Goal: Task Accomplishment & Management: Complete application form

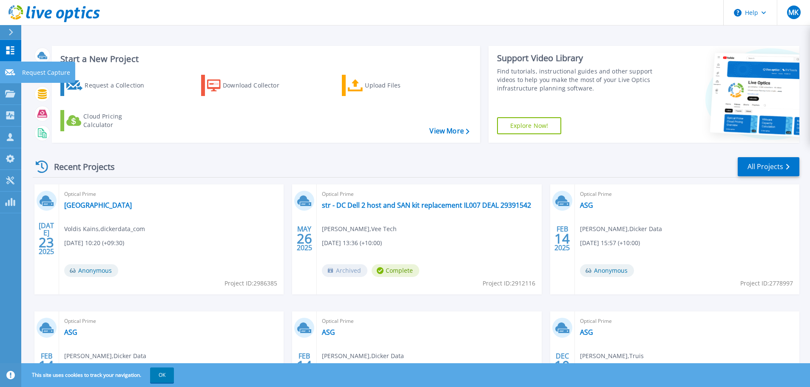
click at [7, 79] on link "Request Capture Request Capture" at bounding box center [10, 73] width 21 height 22
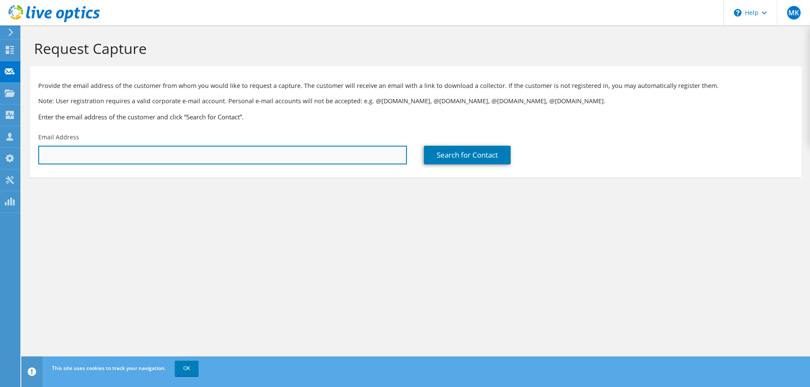
click at [175, 165] on input "text" at bounding box center [222, 155] width 369 height 19
paste input "rita@evernimble.com"
type input "rita@evernimble.com"
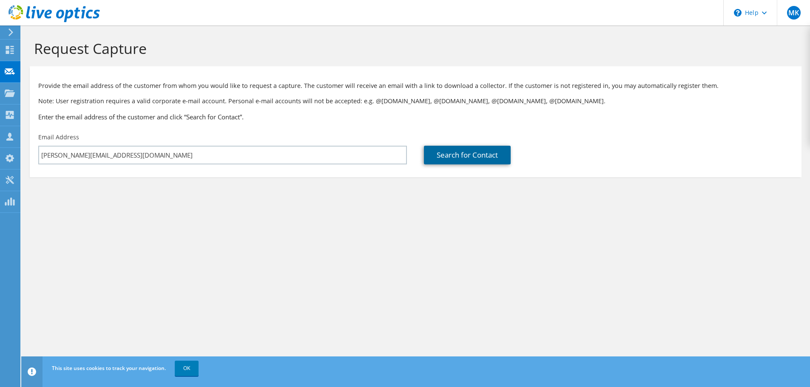
click at [480, 150] on link "Search for Contact" at bounding box center [467, 155] width 87 height 19
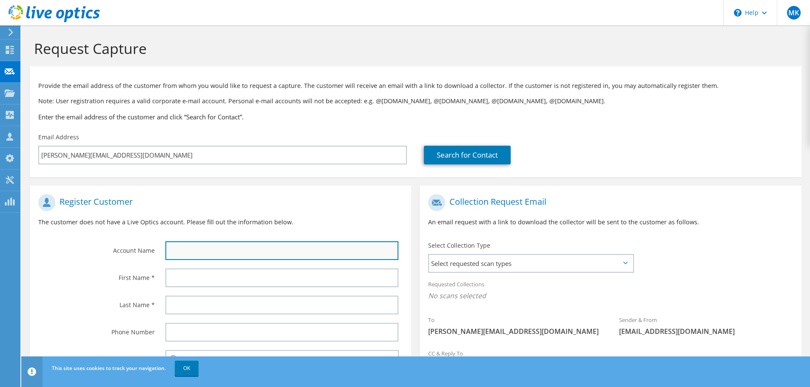
click at [182, 252] on input "text" at bounding box center [281, 250] width 233 height 19
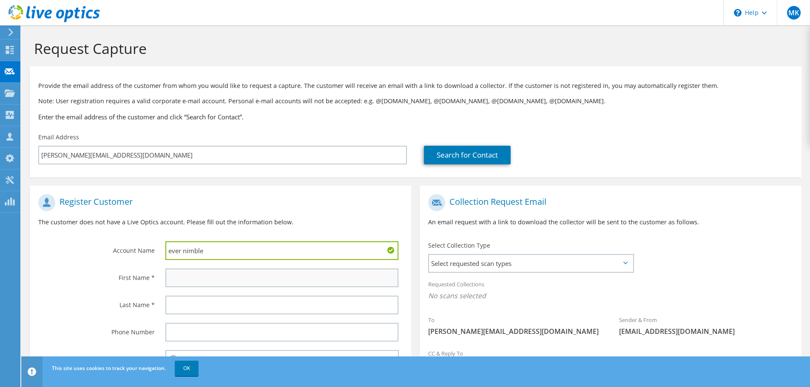
type input "ever nimble"
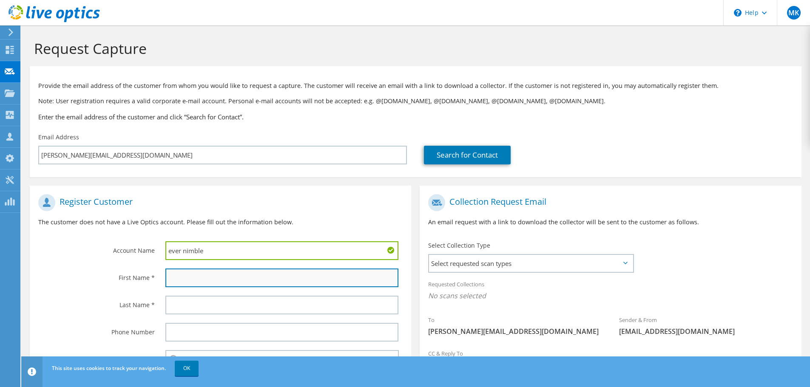
click at [193, 280] on input "text" at bounding box center [281, 278] width 233 height 19
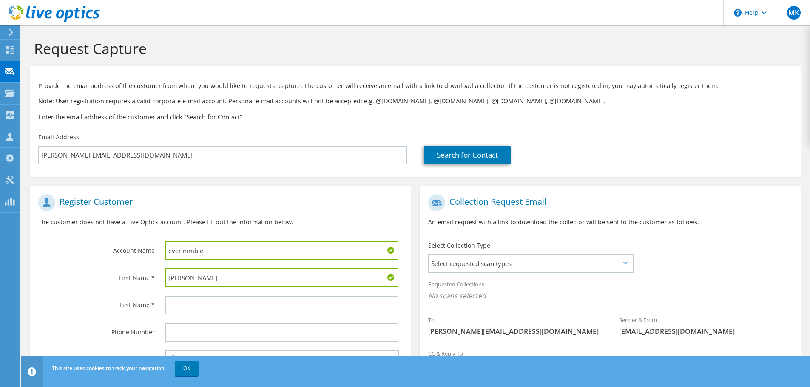
type input "Rita"
click at [182, 308] on input "text" at bounding box center [281, 305] width 233 height 19
paste input "McCaughey"
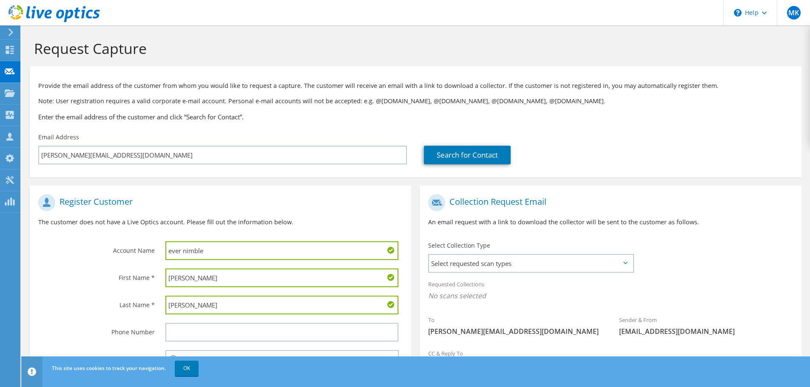
scroll to position [78, 0]
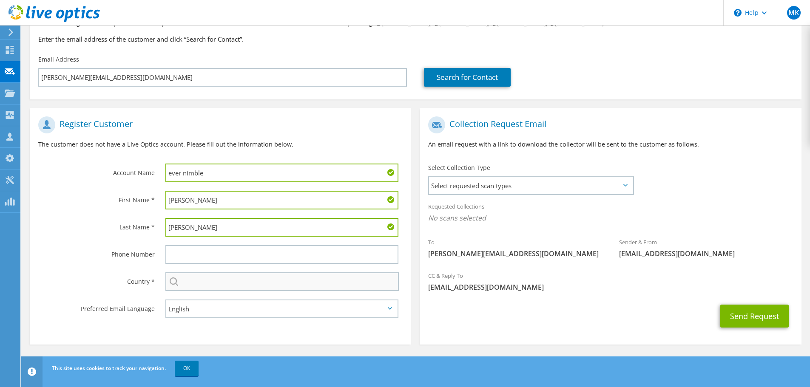
type input "McCaughey"
click at [196, 284] on input "text" at bounding box center [281, 281] width 233 height 19
type input "Australia"
click at [531, 188] on span "Select requested scan types" at bounding box center [531, 185] width 204 height 17
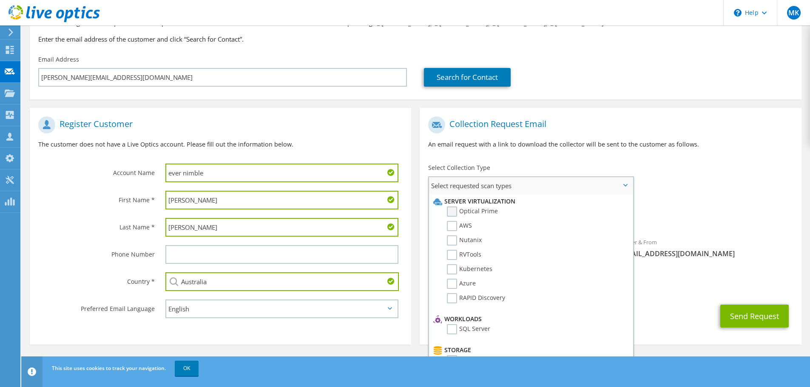
click at [461, 209] on label "Optical Prime" at bounding box center [472, 212] width 51 height 10
click at [0, 0] on input "Optical Prime" at bounding box center [0, 0] width 0 height 0
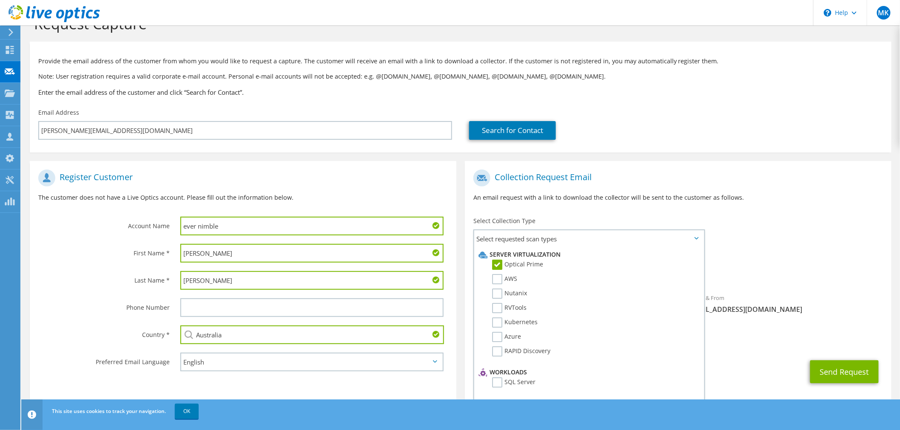
scroll to position [38, 0]
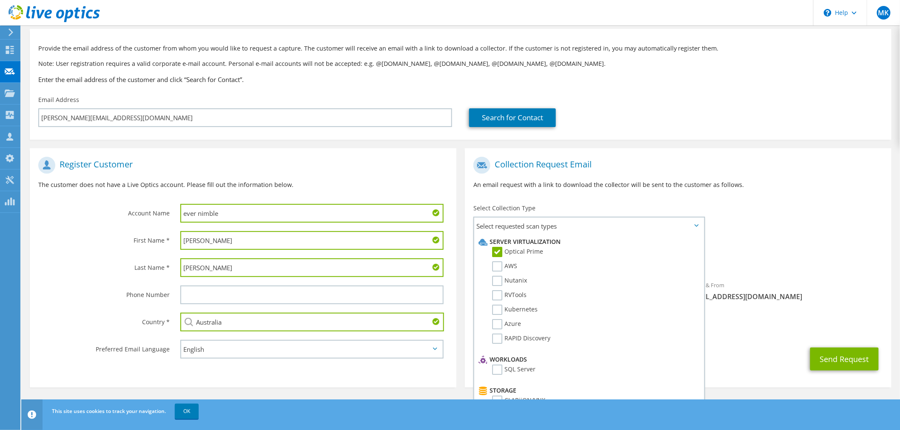
click at [757, 228] on div "To rita@evernimble.com Sender & From liveoptics@liveoptics.com" at bounding box center [678, 231] width 426 height 157
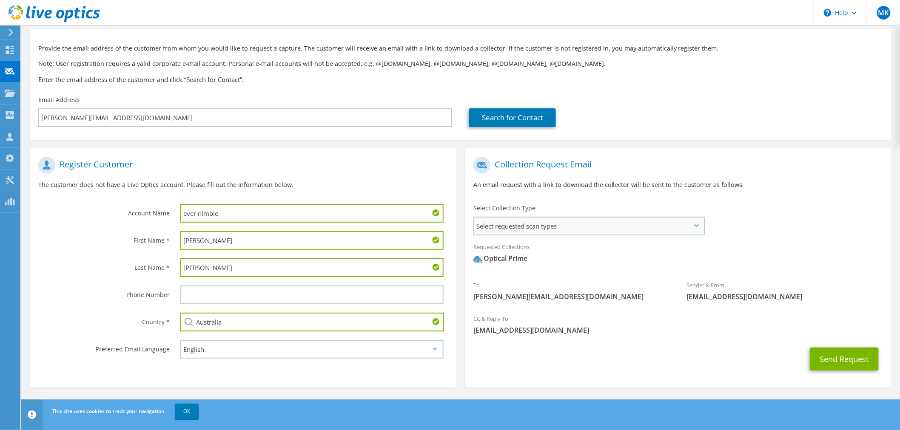
click at [559, 225] on span "Select requested scan types" at bounding box center [589, 226] width 230 height 17
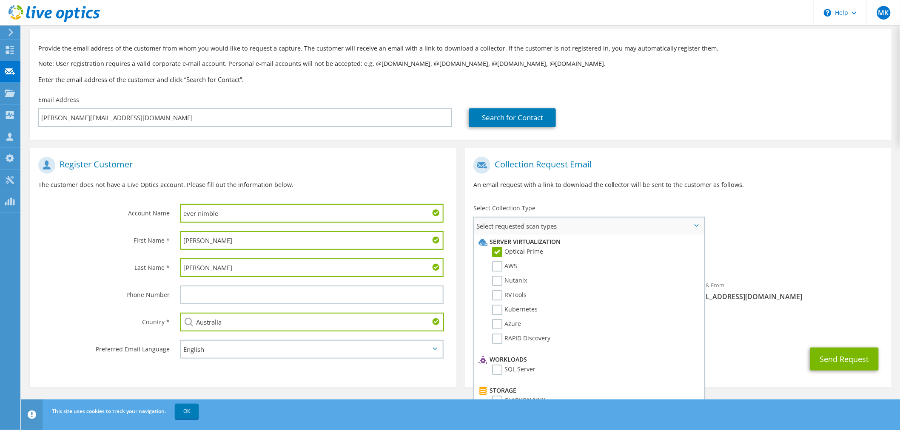
click at [519, 253] on label "Optical Prime" at bounding box center [517, 252] width 51 height 10
click at [0, 0] on input "Optical Prime" at bounding box center [0, 0] width 0 height 0
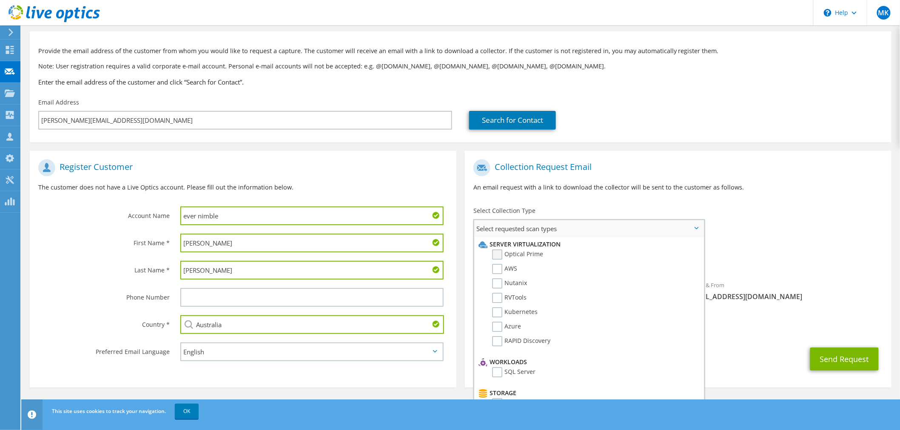
click at [523, 250] on label "Optical Prime" at bounding box center [517, 255] width 51 height 10
click at [0, 0] on input "Optical Prime" at bounding box center [0, 0] width 0 height 0
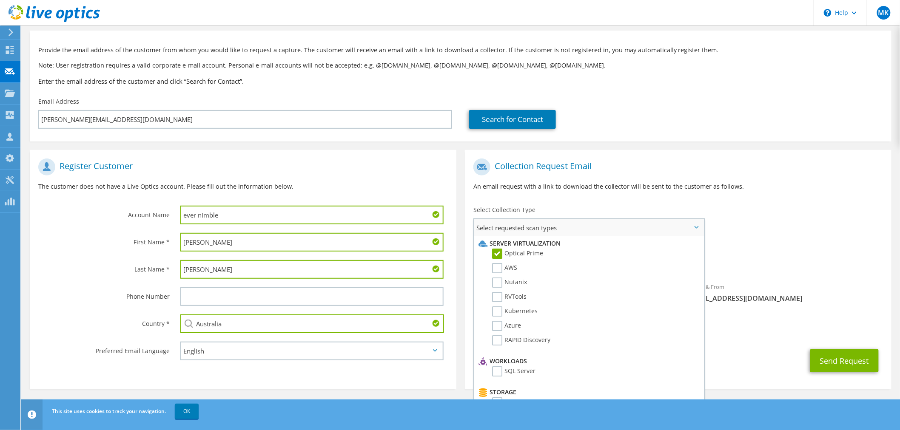
scroll to position [38, 0]
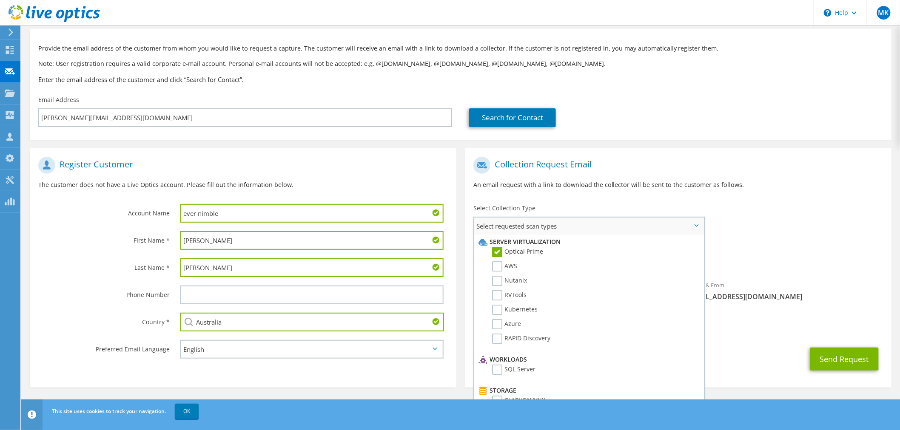
click at [549, 220] on span "Select requested scan types" at bounding box center [589, 226] width 230 height 17
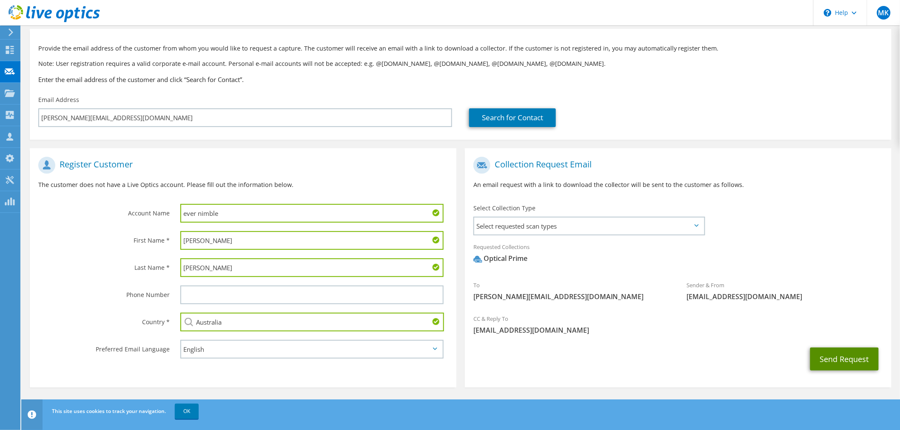
click at [809, 355] on button "Send Request" at bounding box center [844, 359] width 68 height 23
